Goal: Find specific page/section: Find specific page/section

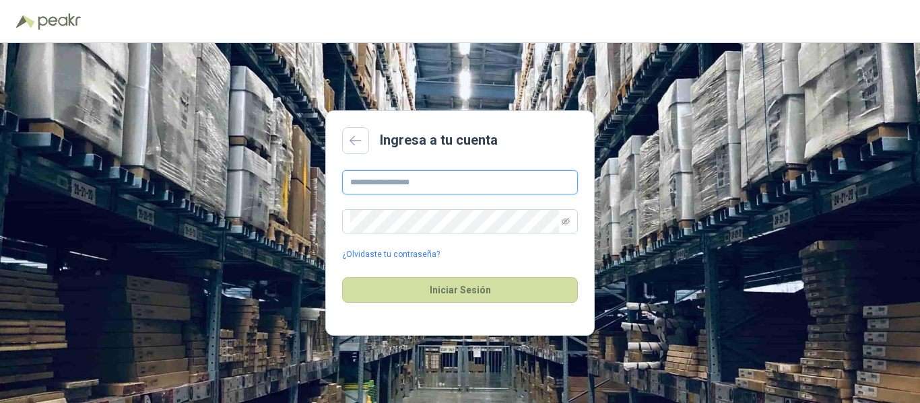
click at [401, 175] on input "text" at bounding box center [460, 182] width 236 height 24
type input "**********"
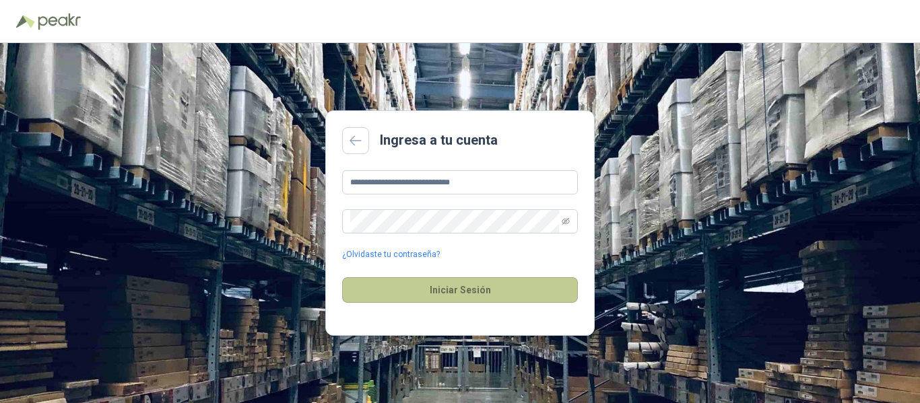
click at [450, 285] on button "Iniciar Sesión" at bounding box center [460, 290] width 236 height 26
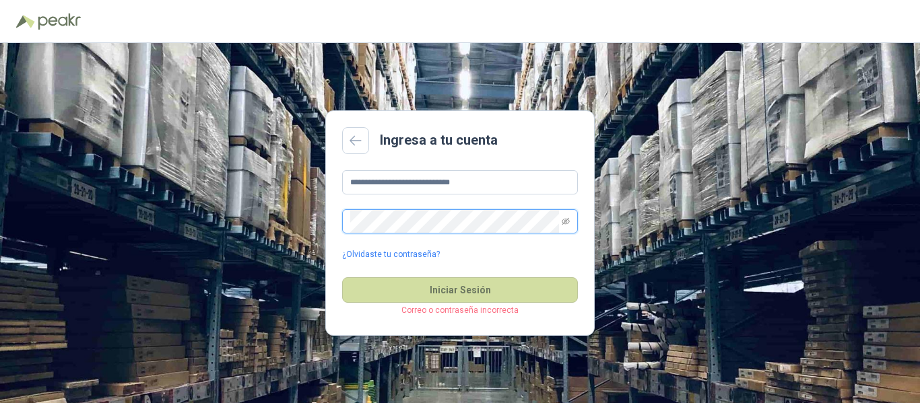
click at [288, 223] on div "**********" at bounding box center [460, 223] width 920 height 360
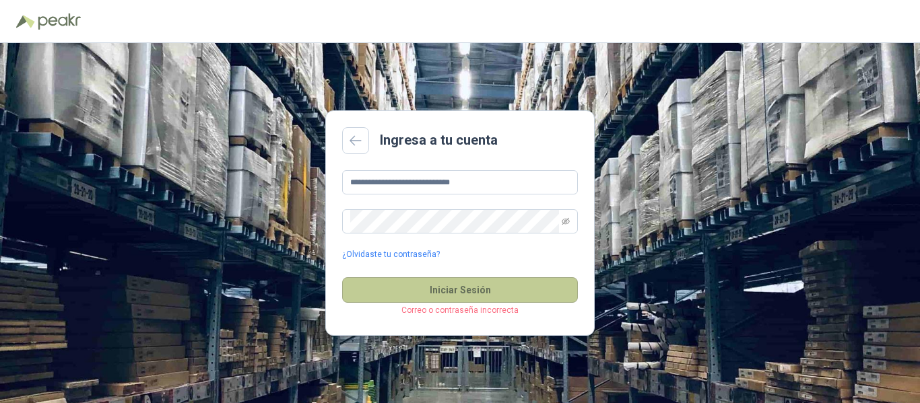
click at [407, 283] on button "Iniciar Sesión" at bounding box center [460, 290] width 236 height 26
click at [408, 284] on button "Iniciar Sesión" at bounding box center [460, 290] width 236 height 26
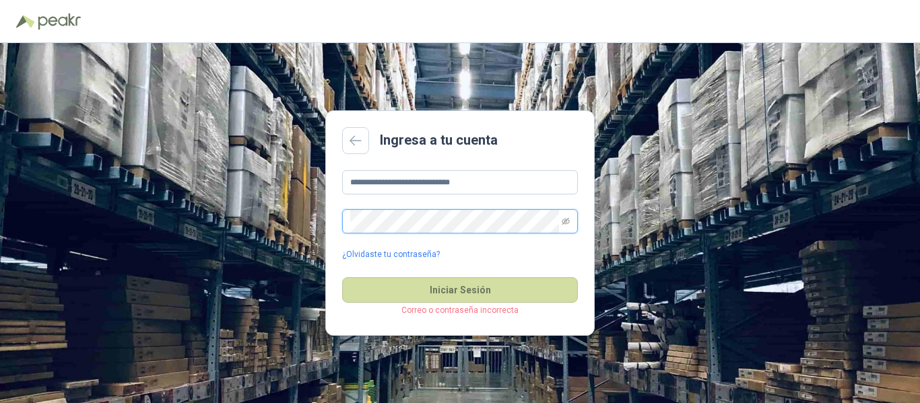
click at [189, 242] on div "**********" at bounding box center [460, 223] width 920 height 360
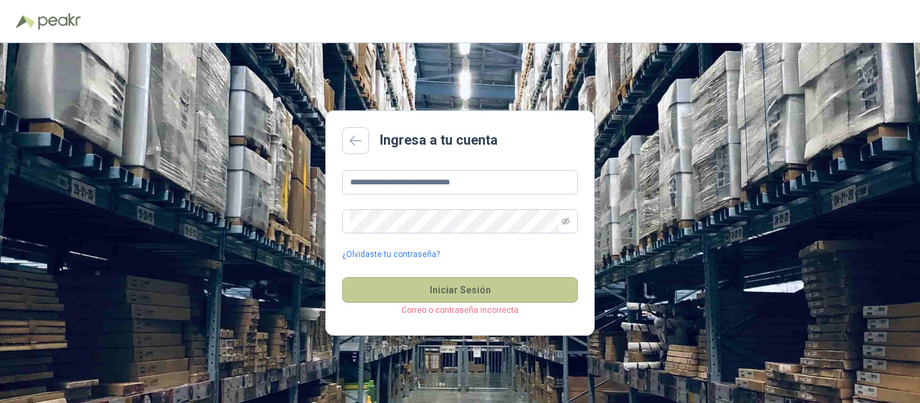
click at [446, 289] on button "Iniciar Sesión" at bounding box center [460, 290] width 236 height 26
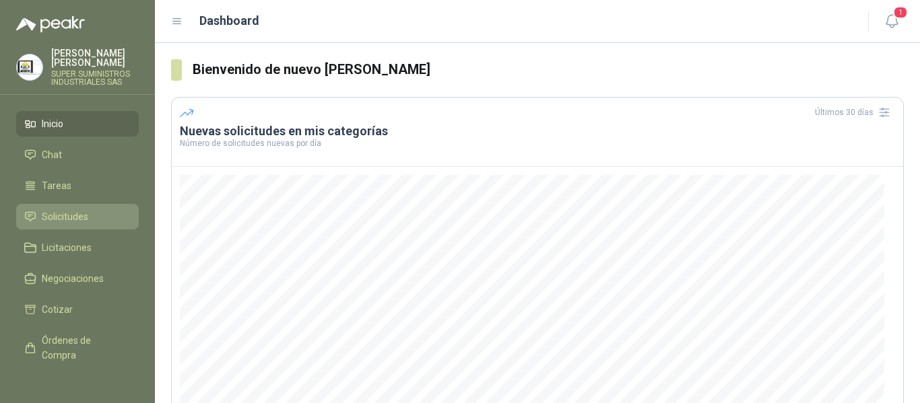
click at [62, 209] on span "Solicitudes" at bounding box center [65, 216] width 46 height 15
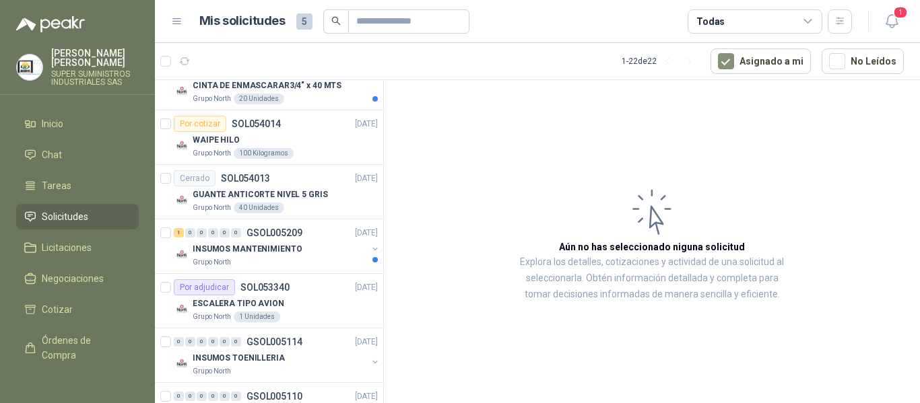
scroll to position [606, 0]
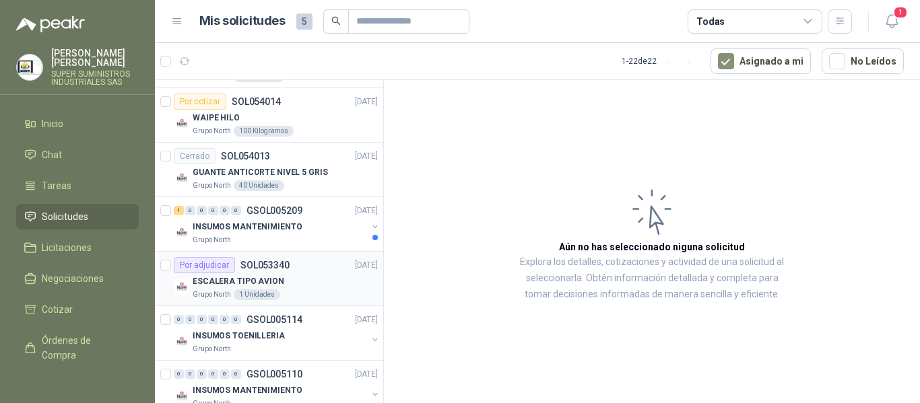
click at [296, 276] on div "ESCALERA TIPO AVION" at bounding box center [285, 281] width 185 height 16
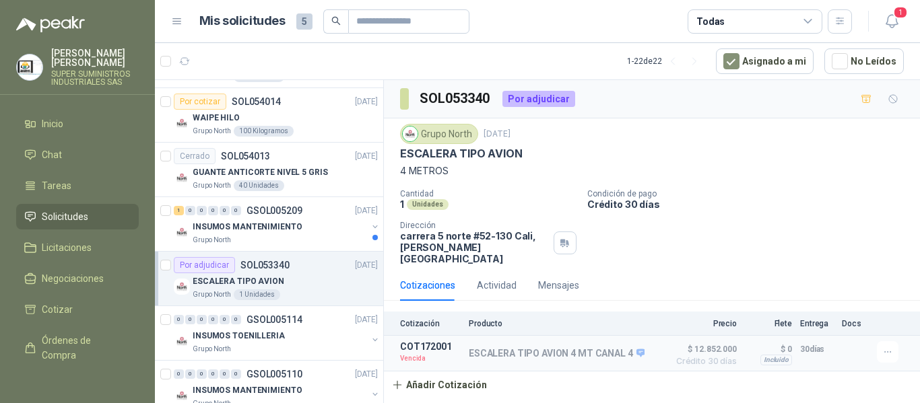
click at [67, 210] on span "Solicitudes" at bounding box center [65, 216] width 46 height 15
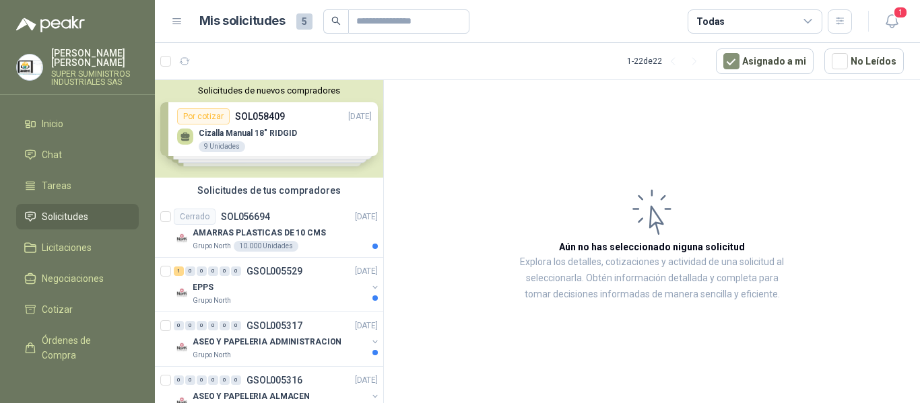
click at [66, 209] on span "Solicitudes" at bounding box center [65, 216] width 46 height 15
click at [325, 137] on div "Solicitudes de nuevos compradores Por cotizar SOL058409 [DATE] Cizalla Manual 1…" at bounding box center [269, 129] width 228 height 98
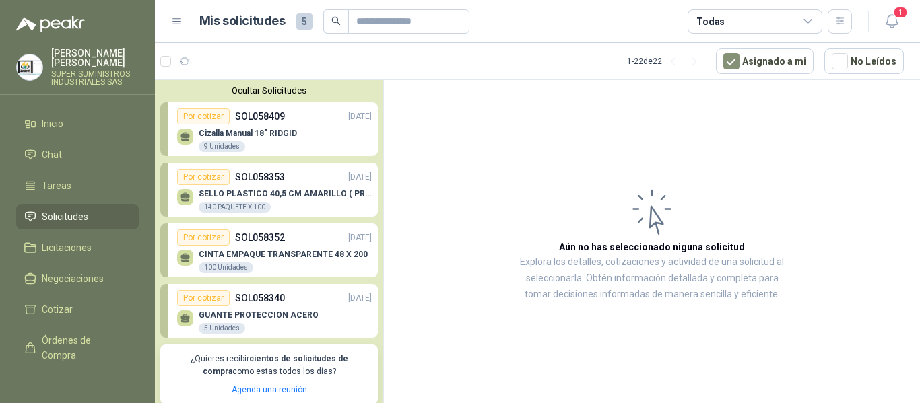
click at [312, 136] on div "Cizalla Manual 18" RIDGID 9 Unidades" at bounding box center [274, 139] width 195 height 28
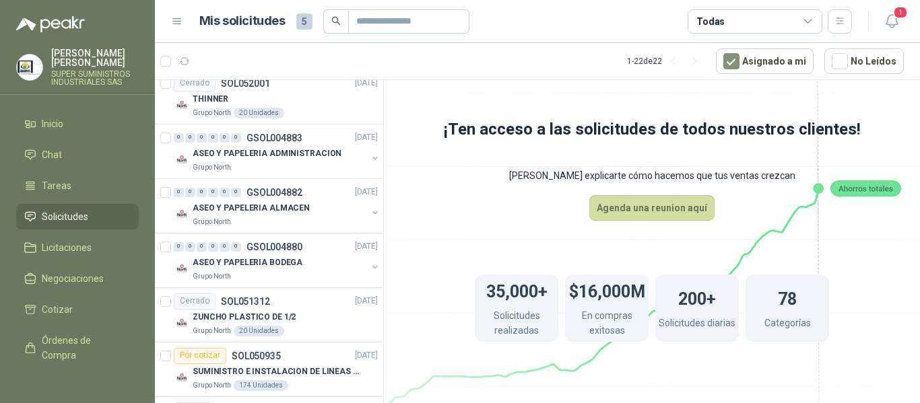
scroll to position [1247, 0]
